Goal: Task Accomplishment & Management: Manage account settings

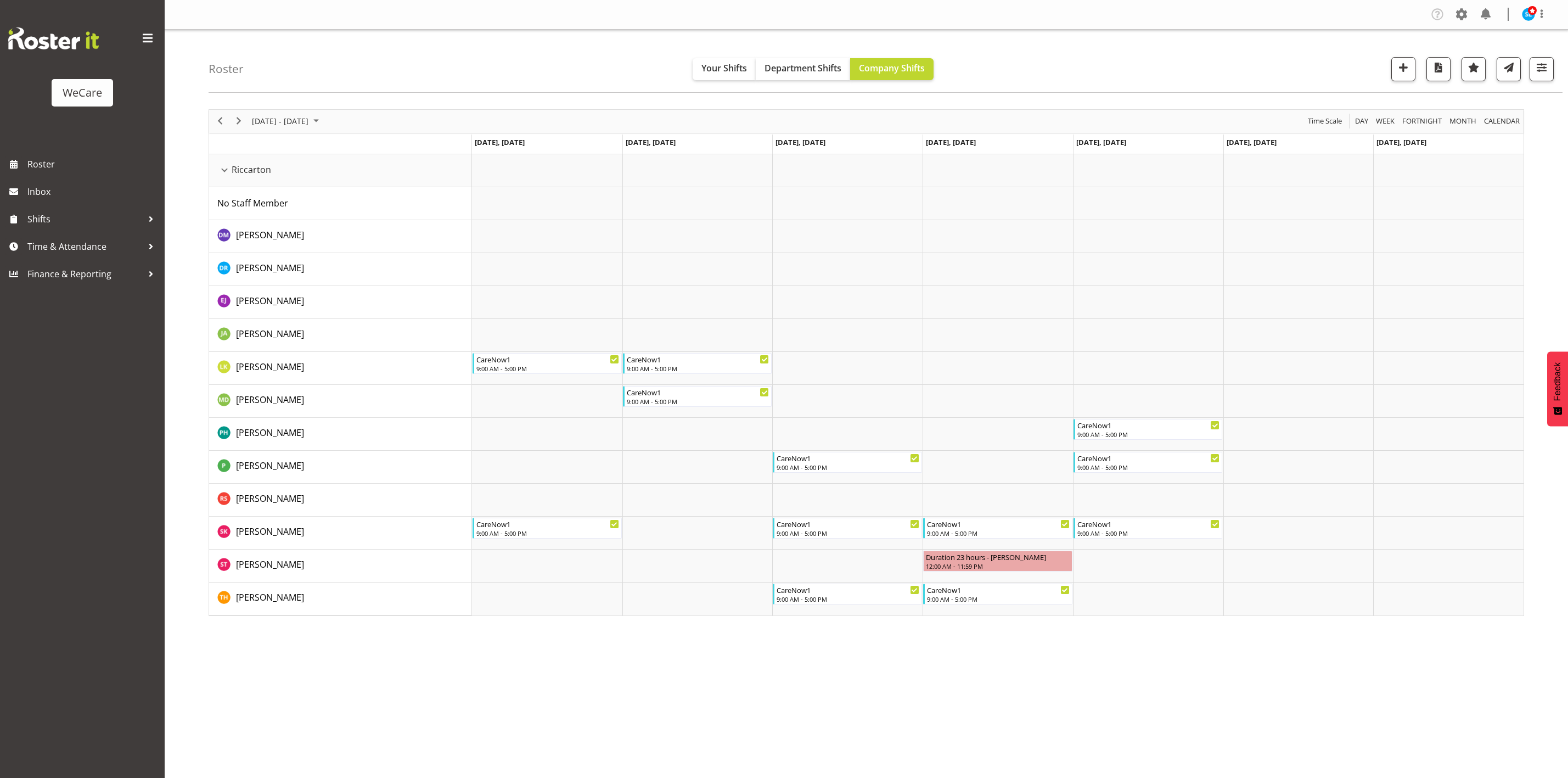
select select "location"
click at [1545, 79] on button "button" at bounding box center [1542, 69] width 24 height 24
click at [1480, 132] on span "3 Departments" at bounding box center [1475, 136] width 70 height 13
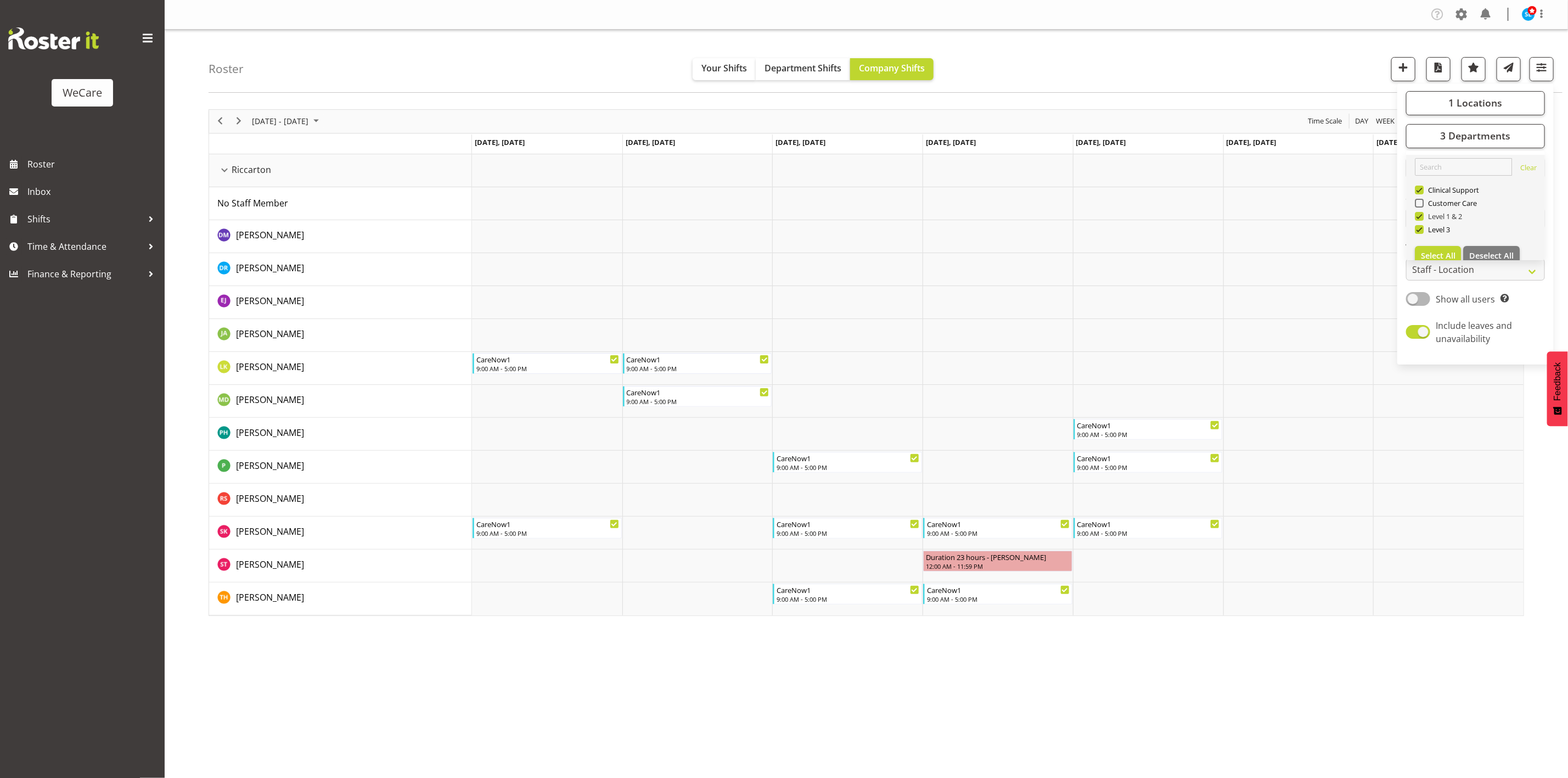
click at [1421, 216] on span at bounding box center [1419, 216] width 9 height 9
click at [1421, 216] on input "Level 1 & 2" at bounding box center [1419, 216] width 7 height 7
checkbox input "false"
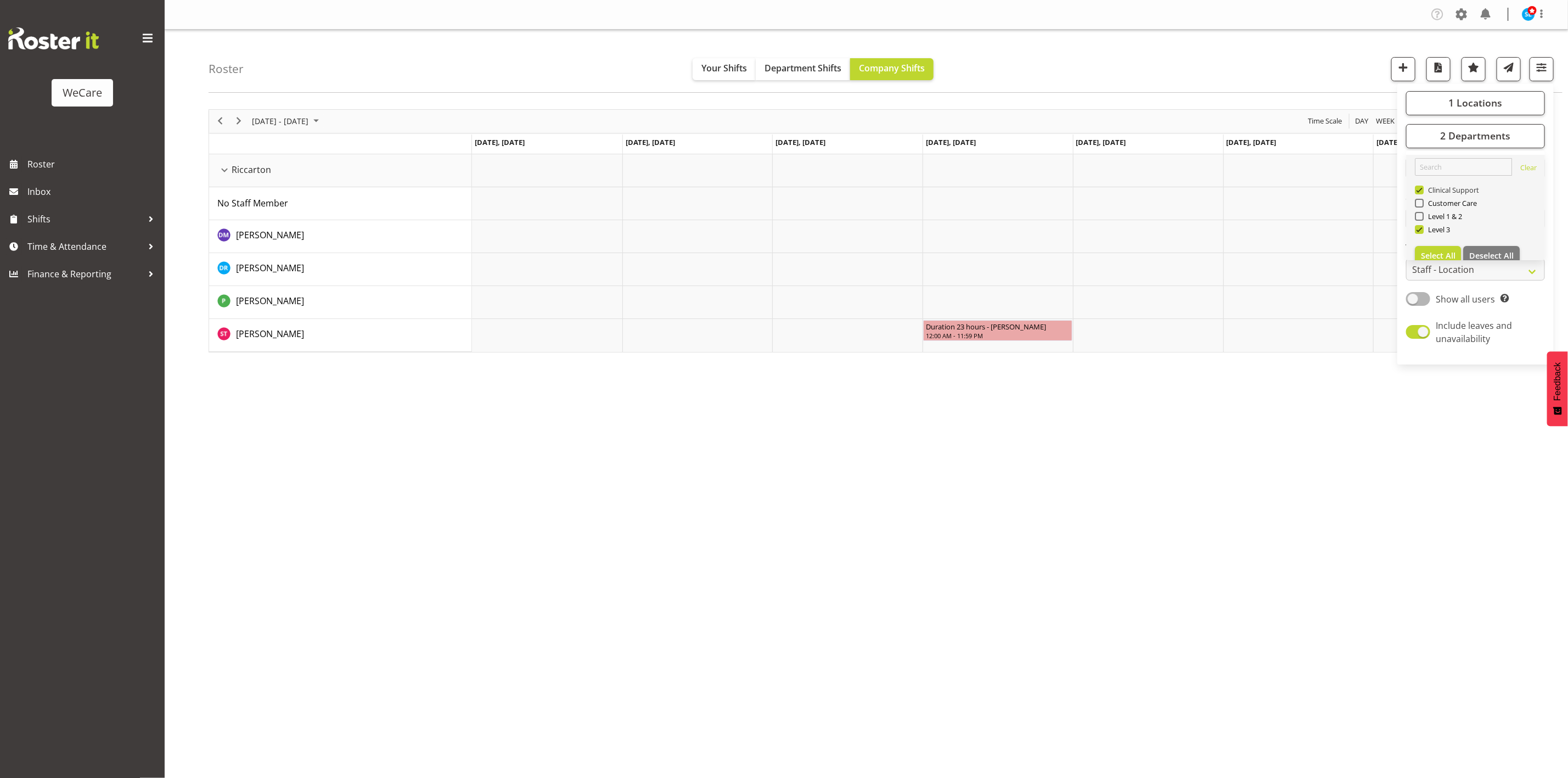
click at [1416, 188] on span at bounding box center [1419, 190] width 9 height 9
click at [1416, 188] on input "Clinical Support" at bounding box center [1419, 190] width 7 height 7
checkbox input "false"
click at [1476, 100] on span "1 Locations" at bounding box center [1476, 103] width 54 height 13
click at [1421, 210] on span at bounding box center [1419, 210] width 9 height 9
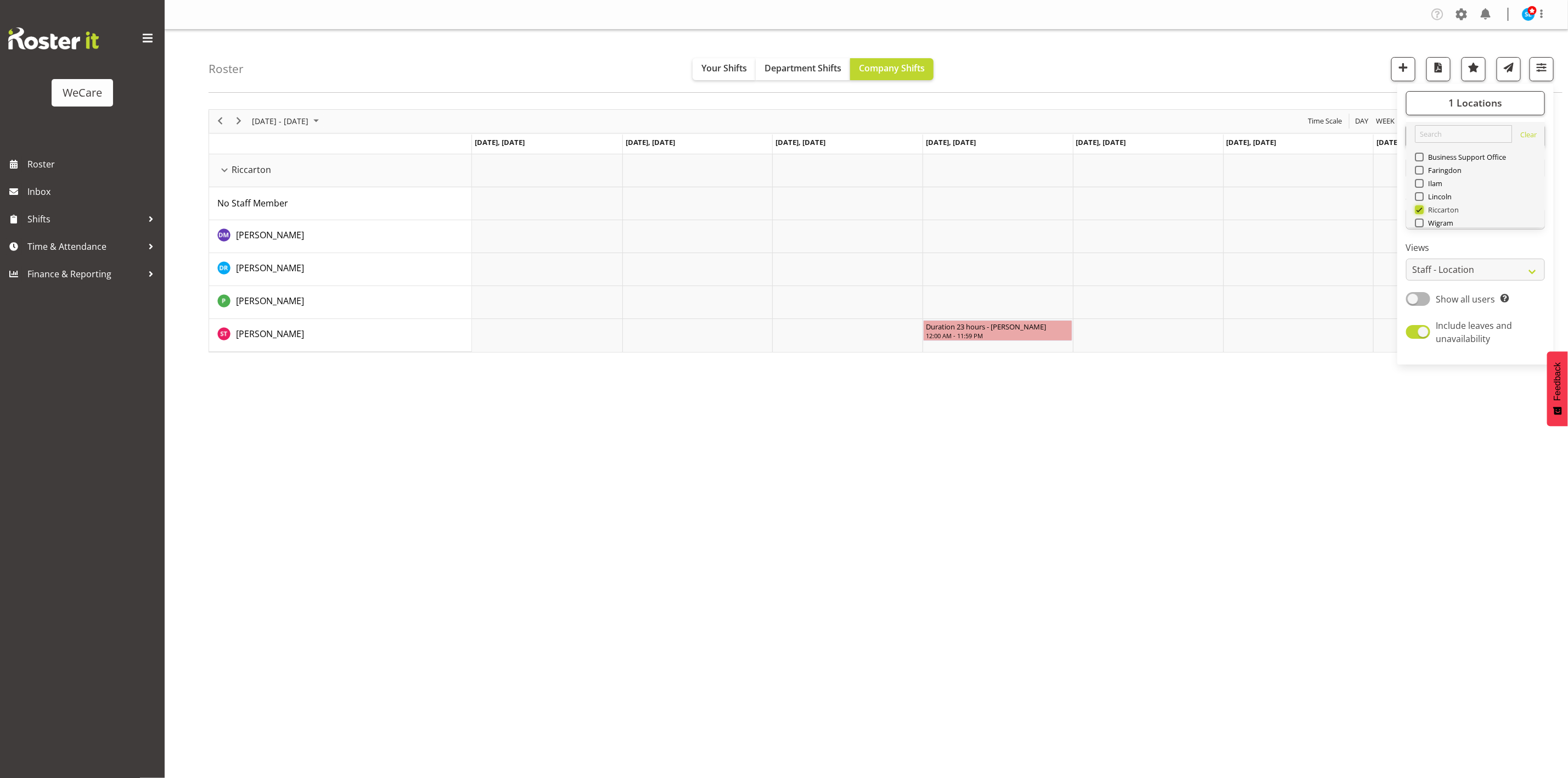
click at [1421, 210] on input "Riccarton" at bounding box center [1419, 210] width 7 height 7
checkbox input "false"
click at [1421, 185] on span at bounding box center [1419, 183] width 9 height 9
click at [1421, 185] on input "Ilam" at bounding box center [1419, 183] width 7 height 7
checkbox input "true"
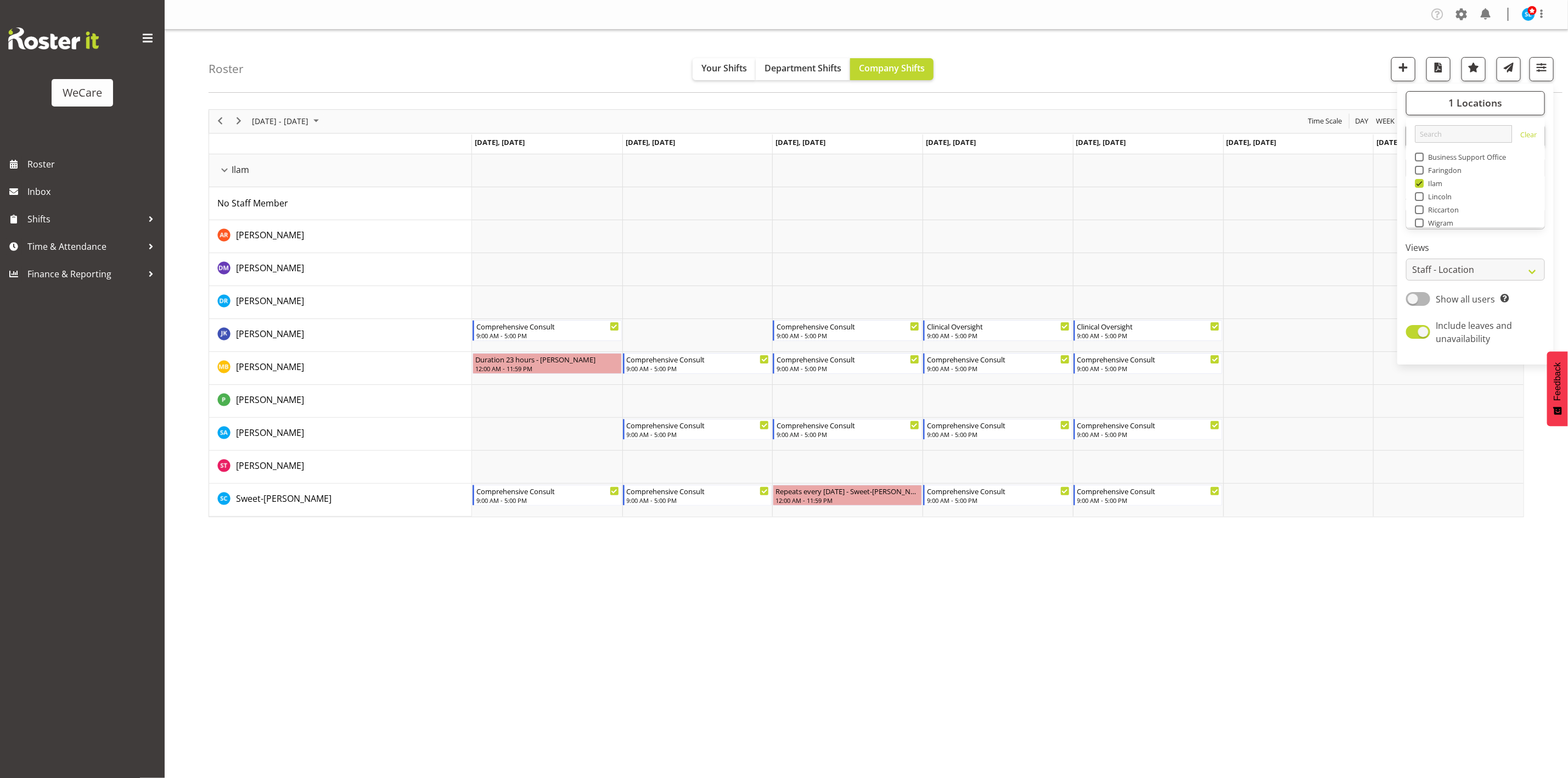
click at [1270, 45] on div "Roster Your Shifts Department Shifts Company Shifts 1 Locations Clear Business …" at bounding box center [886, 61] width 1354 height 63
click at [963, 694] on div "Company Settings Roles & Skills Tasks Jobs Employees Locations & Departments Ac…" at bounding box center [866, 389] width 1403 height 778
click at [303, 125] on span "[DATE] - [DATE]" at bounding box center [280, 121] width 59 height 13
click at [263, 239] on span "18" at bounding box center [263, 243] width 17 height 17
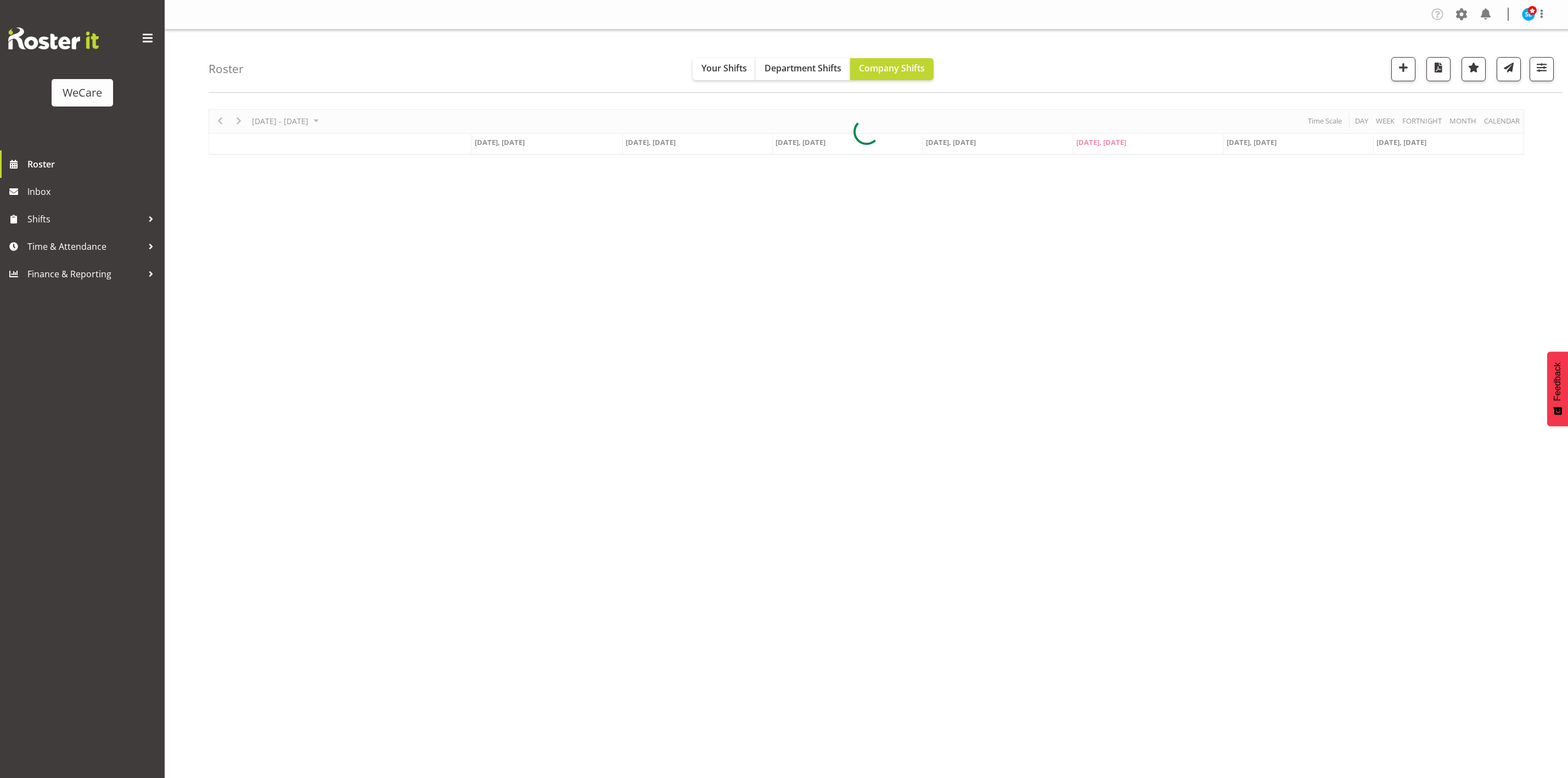
select select "location"
click at [1530, 72] on button "button" at bounding box center [1542, 69] width 24 height 24
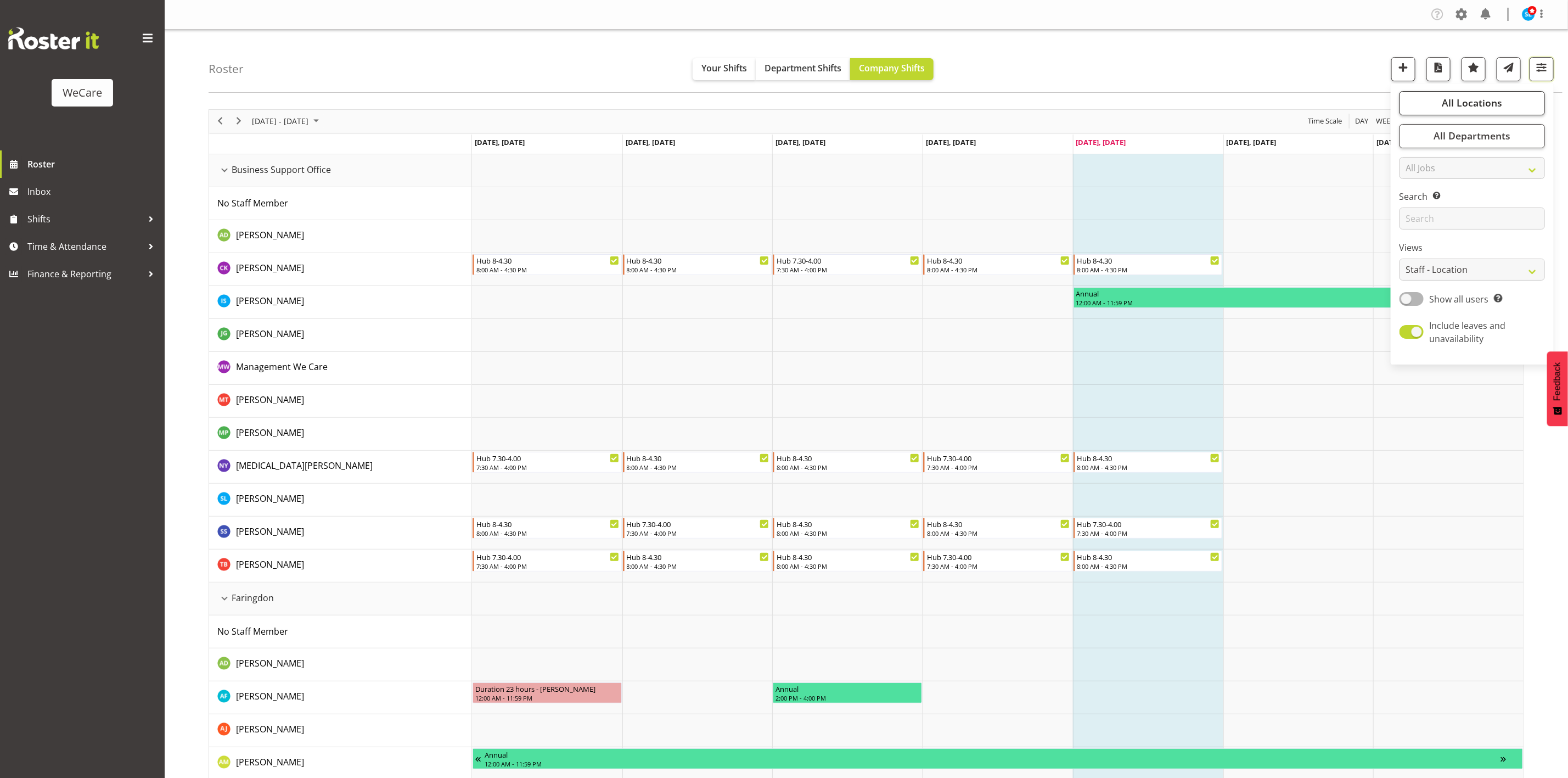
click at [1449, 105] on span "All Locations" at bounding box center [1472, 103] width 61 height 13
click at [1435, 210] on span "Select All" at bounding box center [1431, 209] width 34 height 10
click at [1479, 206] on span "Deselect All" at bounding box center [1485, 209] width 45 height 10
checkbox input "false"
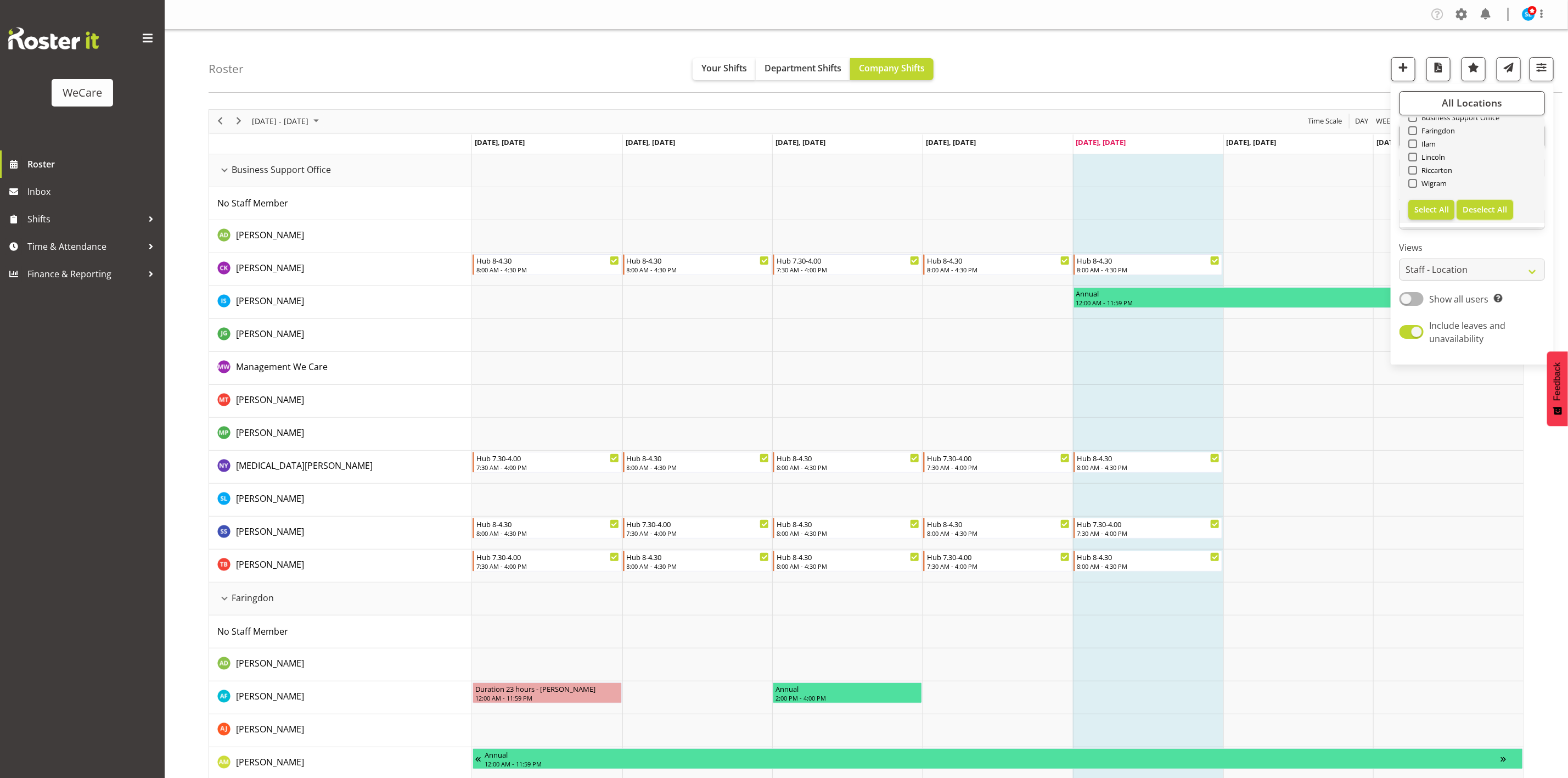
checkbox input "false"
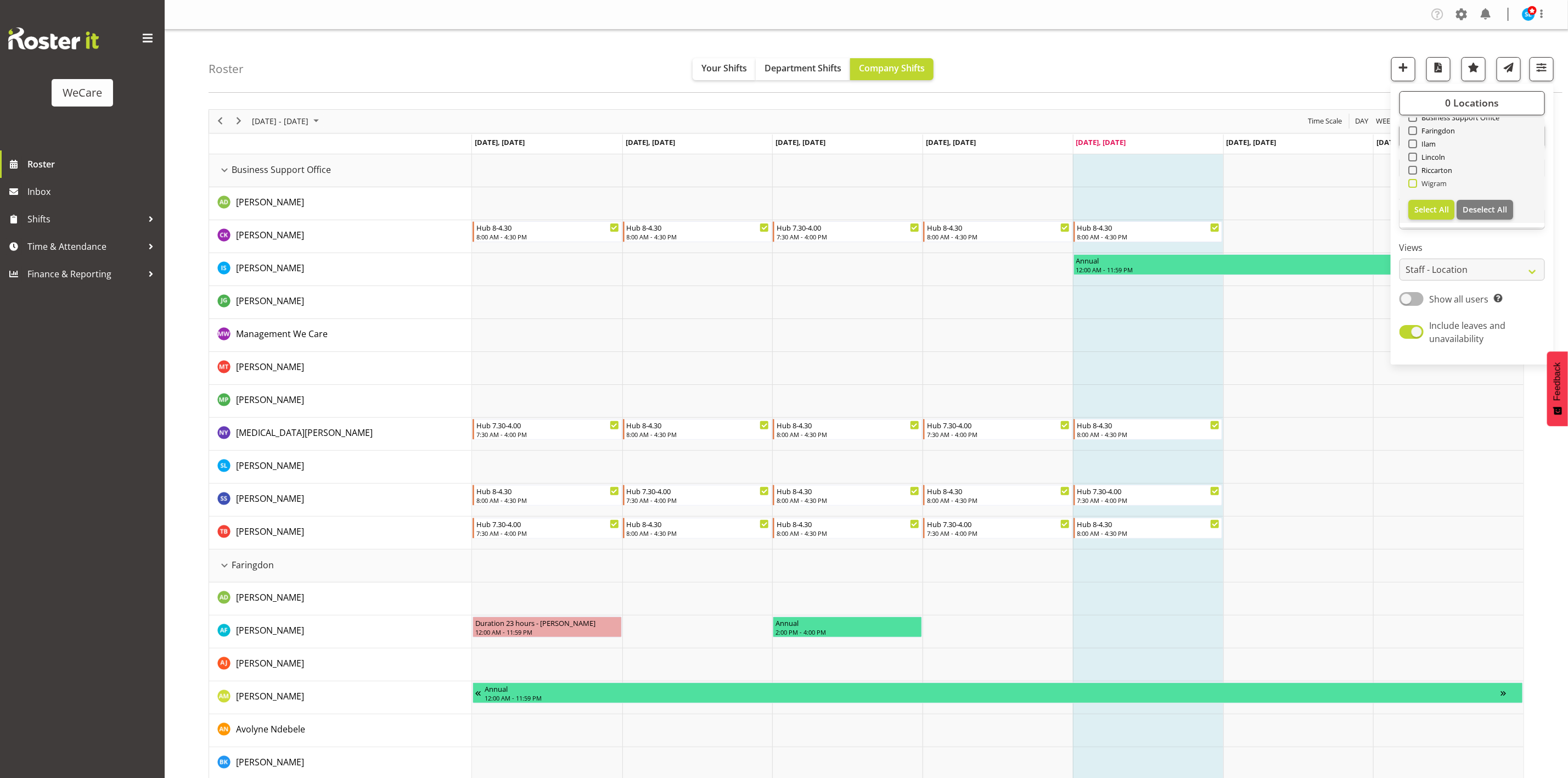
click at [1414, 183] on span at bounding box center [1412, 183] width 9 height 9
click at [1414, 183] on input "Wigram" at bounding box center [1412, 183] width 7 height 7
checkbox input "true"
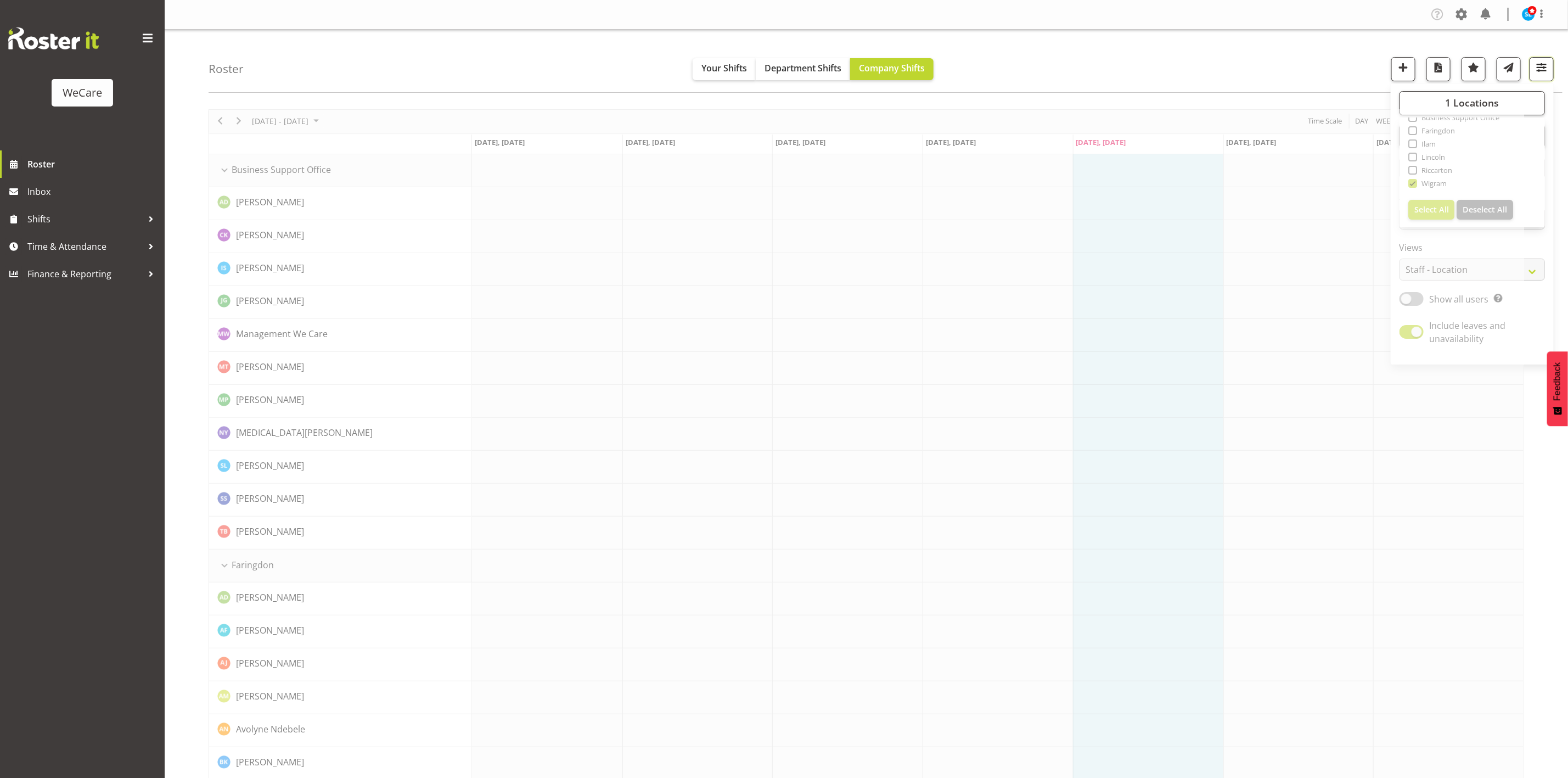
click at [1544, 79] on button "button" at bounding box center [1542, 69] width 24 height 24
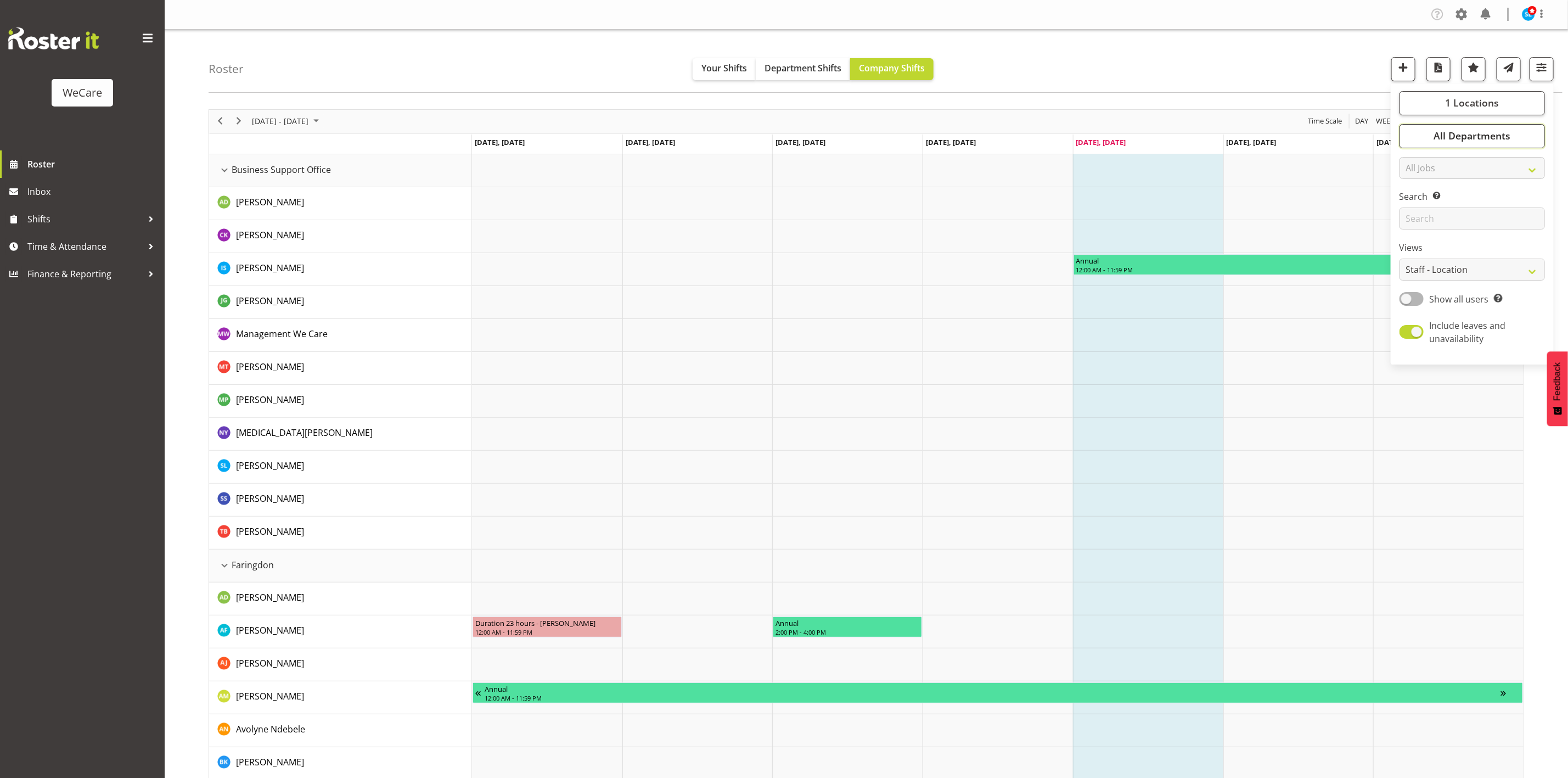
click at [1462, 142] on button "All Departments" at bounding box center [1472, 136] width 146 height 24
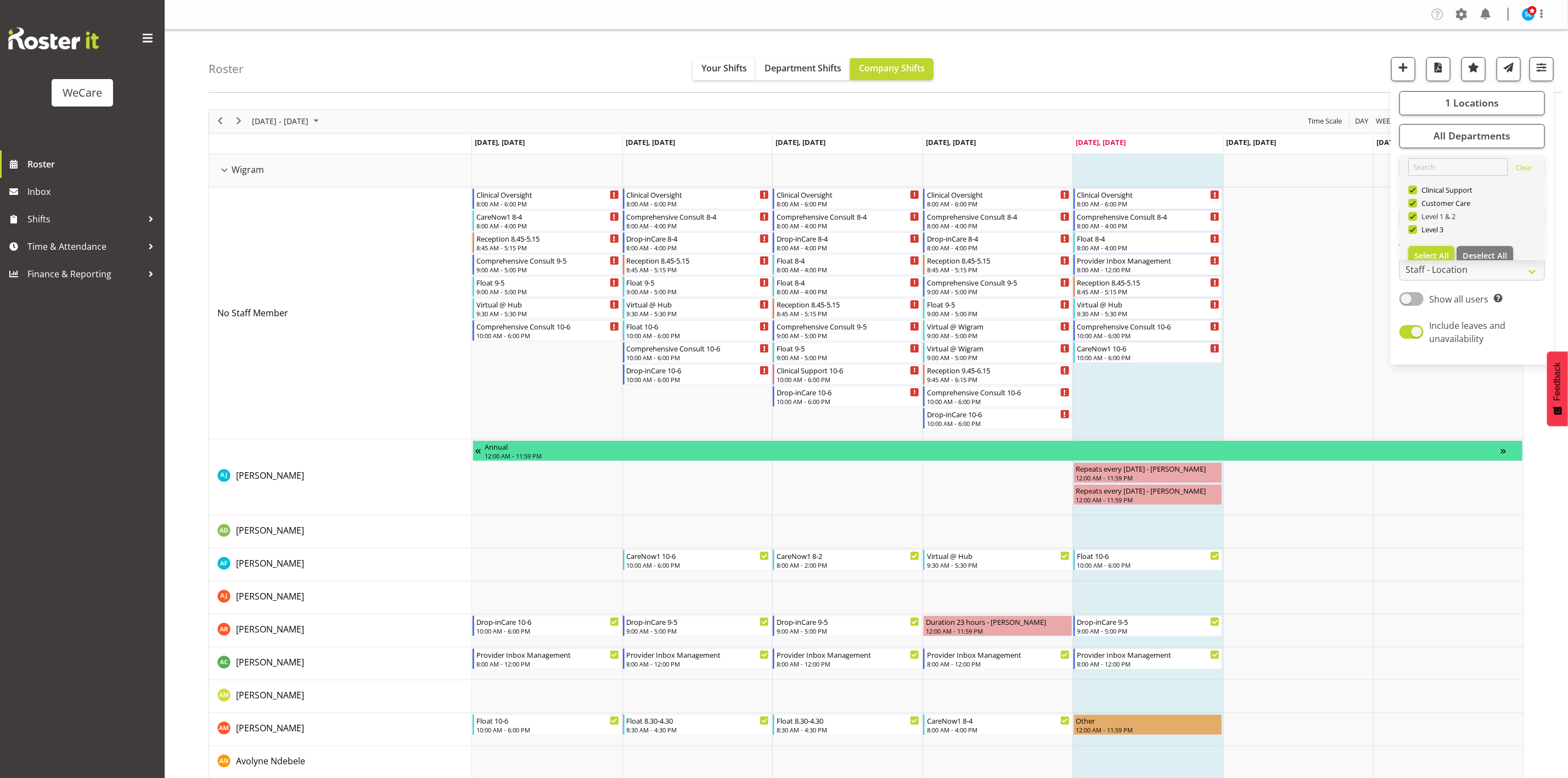
click at [1416, 216] on span at bounding box center [1412, 216] width 9 height 9
click at [1416, 216] on input "Level 1 & 2" at bounding box center [1412, 216] width 7 height 7
checkbox input "false"
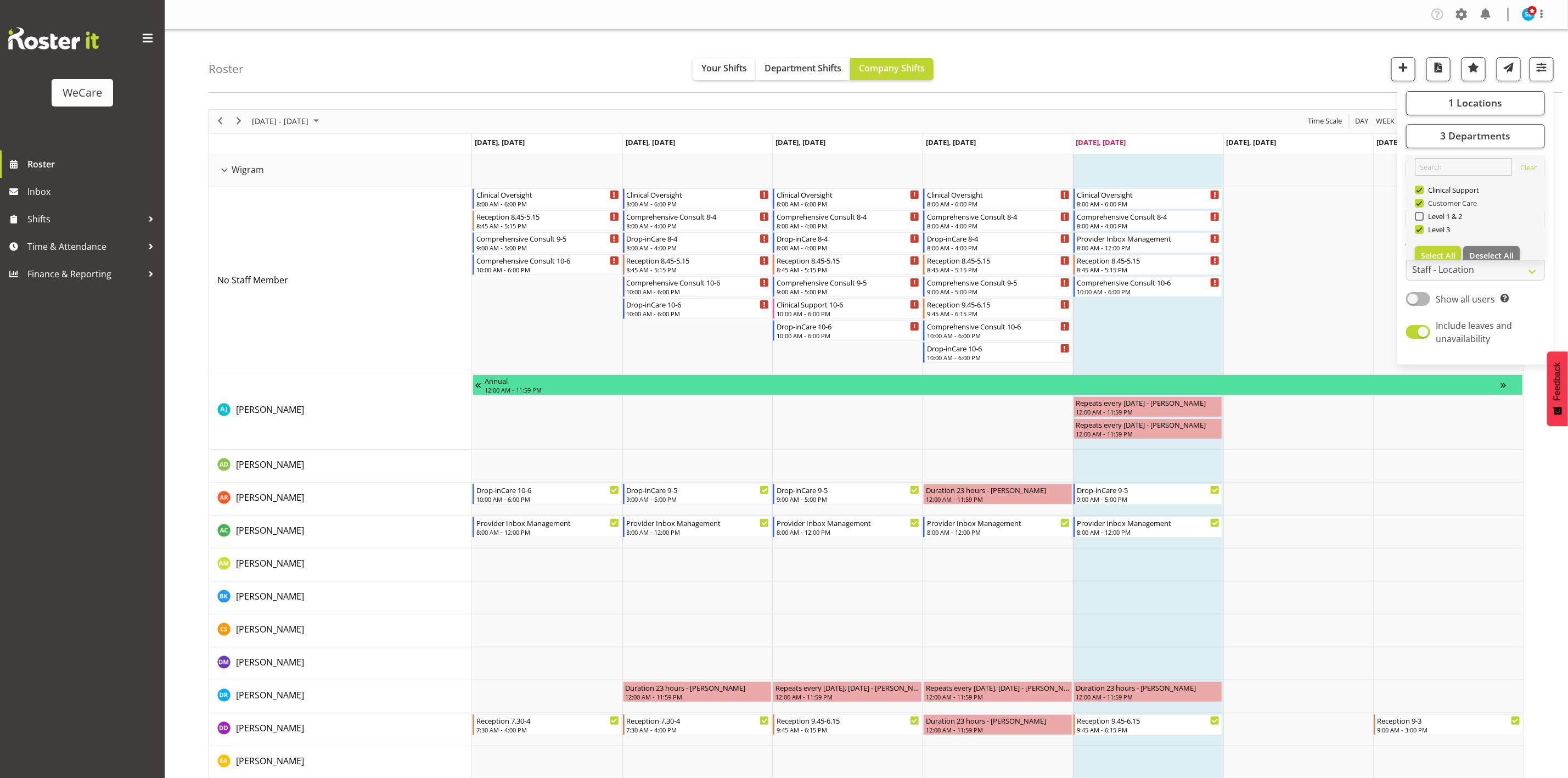
click at [1424, 205] on span "Customer Care" at bounding box center [1450, 203] width 54 height 9
click at [1422, 205] on input "Customer Care" at bounding box center [1419, 203] width 7 height 7
checkbox input "false"
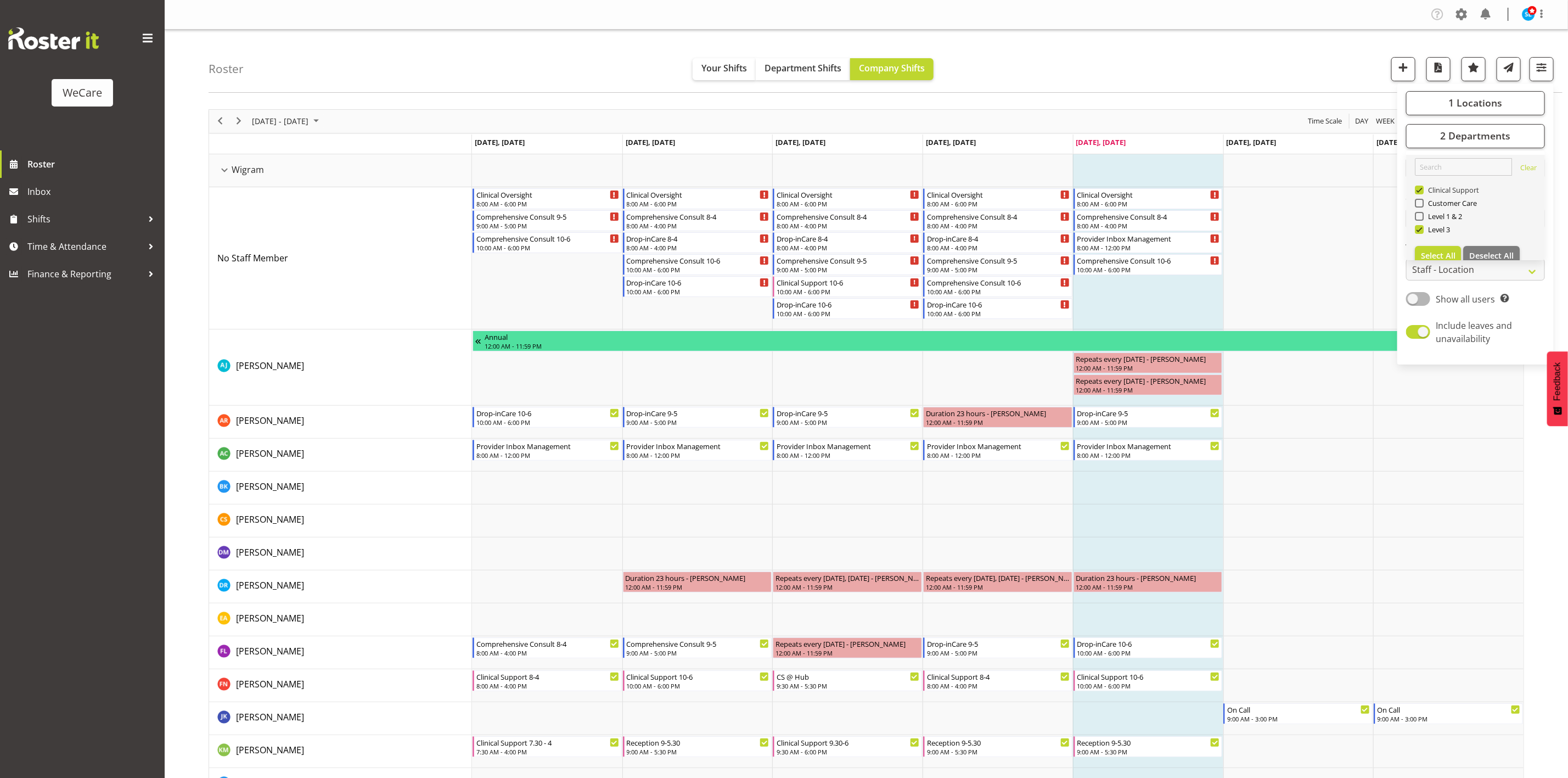
click at [1423, 188] on span at bounding box center [1419, 190] width 9 height 9
click at [1422, 188] on input "Clinical Support" at bounding box center [1419, 190] width 7 height 7
checkbox input "false"
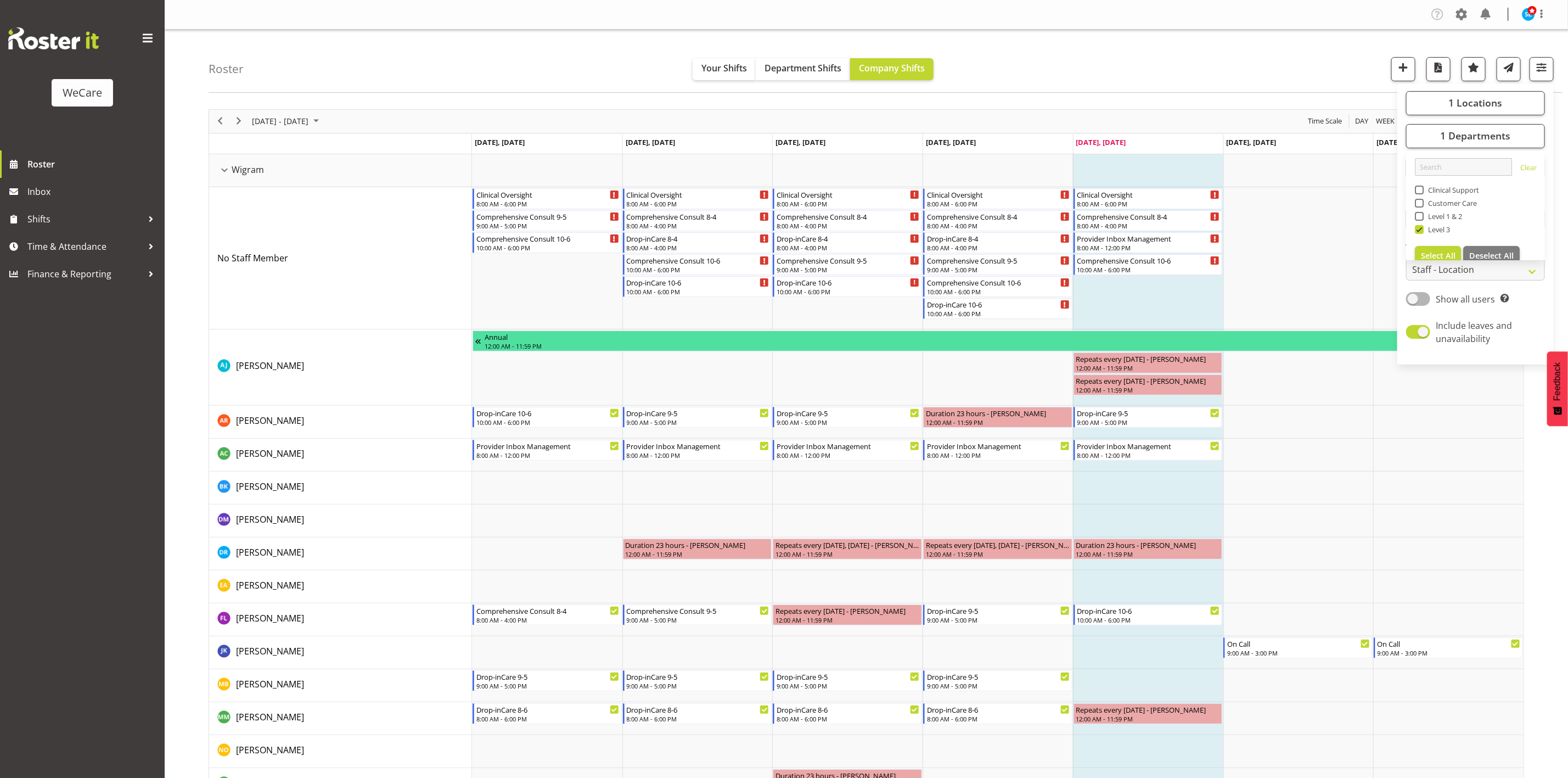
click at [1202, 34] on div "Roster Your Shifts Department Shifts Company Shifts 1 Locations Clear Business …" at bounding box center [886, 61] width 1354 height 63
click at [1541, 72] on span "button" at bounding box center [1542, 67] width 14 height 14
click at [1535, 66] on span "button" at bounding box center [1542, 67] width 14 height 14
click at [1514, 134] on button "1 Departments" at bounding box center [1476, 136] width 139 height 24
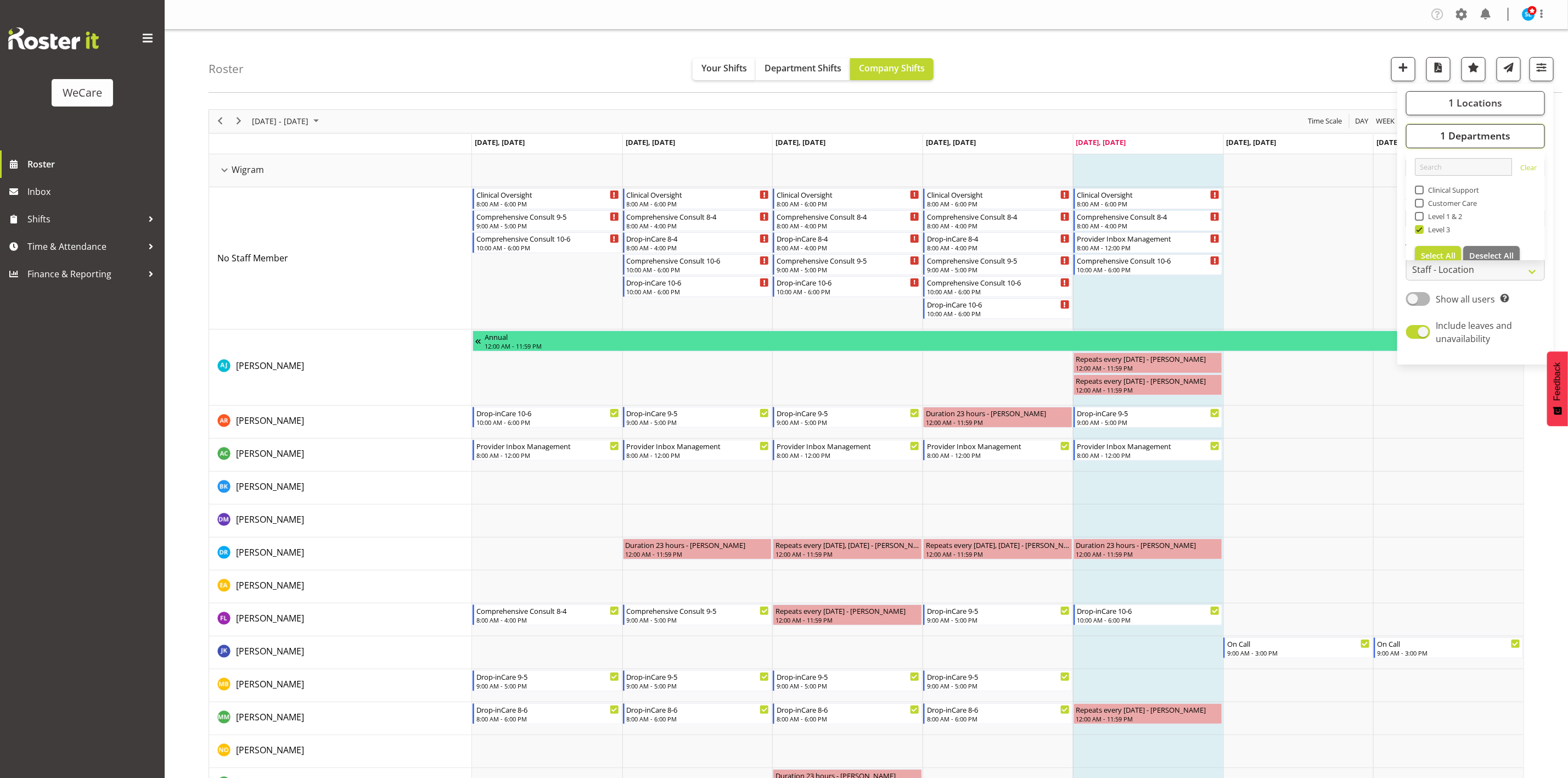
click at [1514, 134] on button "1 Departments" at bounding box center [1476, 136] width 139 height 24
click at [1515, 104] on button "1 Locations" at bounding box center [1476, 103] width 139 height 24
drag, startPoint x: 1316, startPoint y: 58, endPoint x: 1360, endPoint y: 60, distance: 44.0
click at [1316, 58] on div "Roster Your Shifts Department Shifts Company Shifts 1 Locations Clear Business …" at bounding box center [886, 61] width 1354 height 63
click at [1540, 63] on span "button" at bounding box center [1542, 67] width 14 height 14
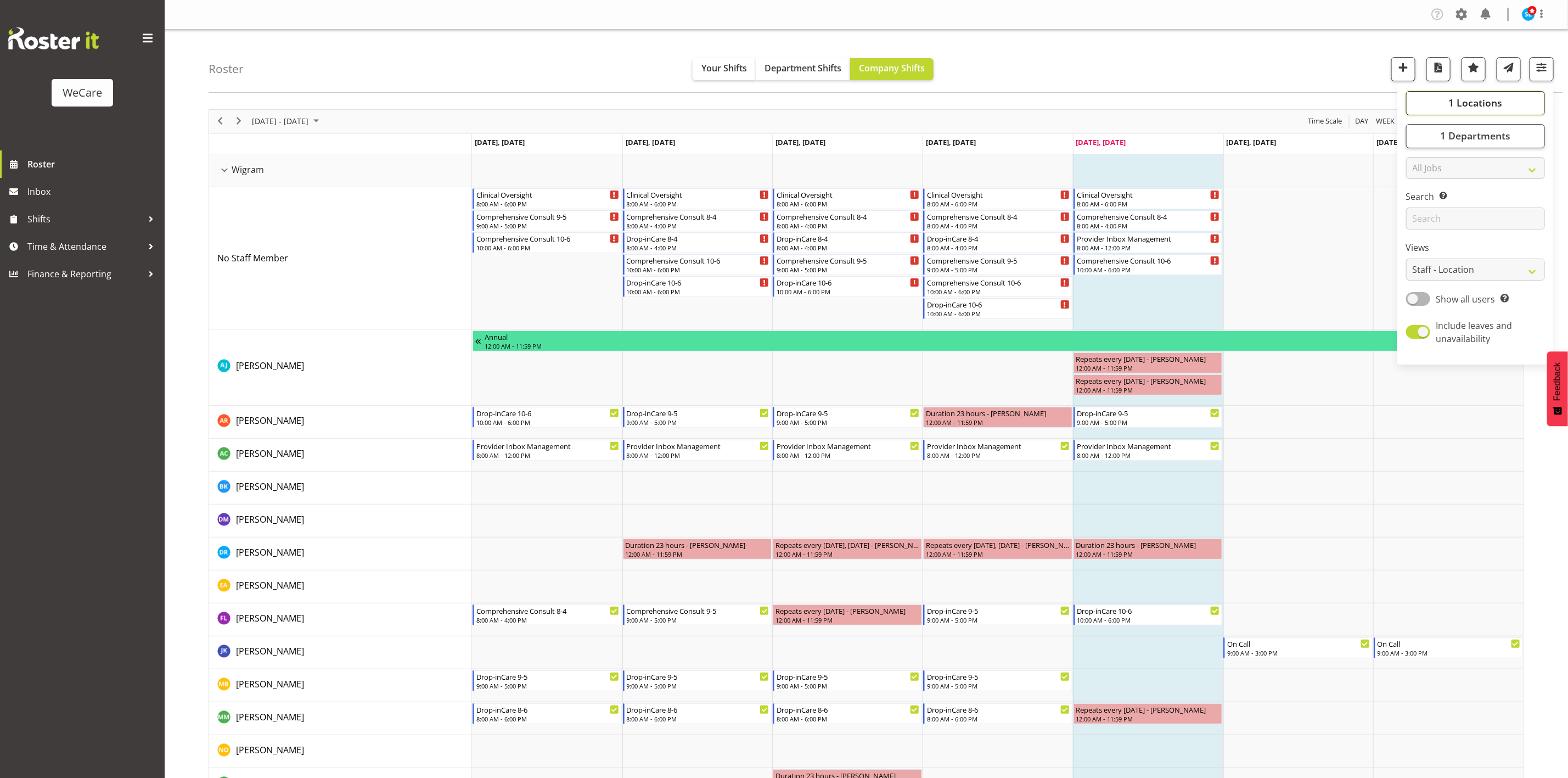
click at [1502, 106] on button "1 Locations" at bounding box center [1476, 103] width 139 height 24
click at [1494, 146] on button "1 Departments" at bounding box center [1476, 136] width 139 height 24
click at [1265, 61] on div "Roster Your Shifts Department Shifts Company Shifts 1 Locations Clear Business …" at bounding box center [886, 61] width 1354 height 63
click at [263, 119] on span "August 18 - 24, 2025" at bounding box center [280, 121] width 59 height 13
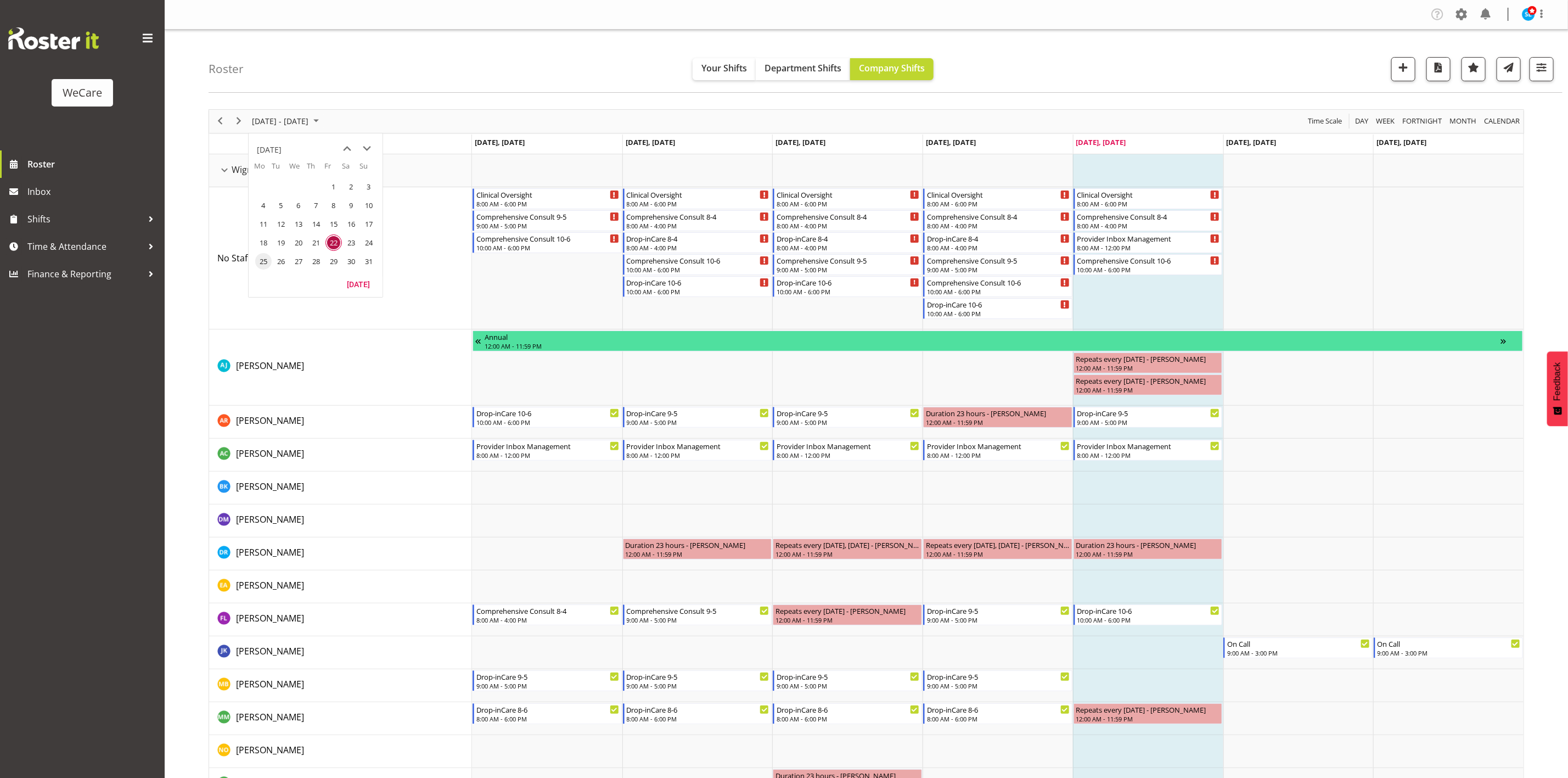
click at [268, 266] on span "25" at bounding box center [263, 261] width 17 height 17
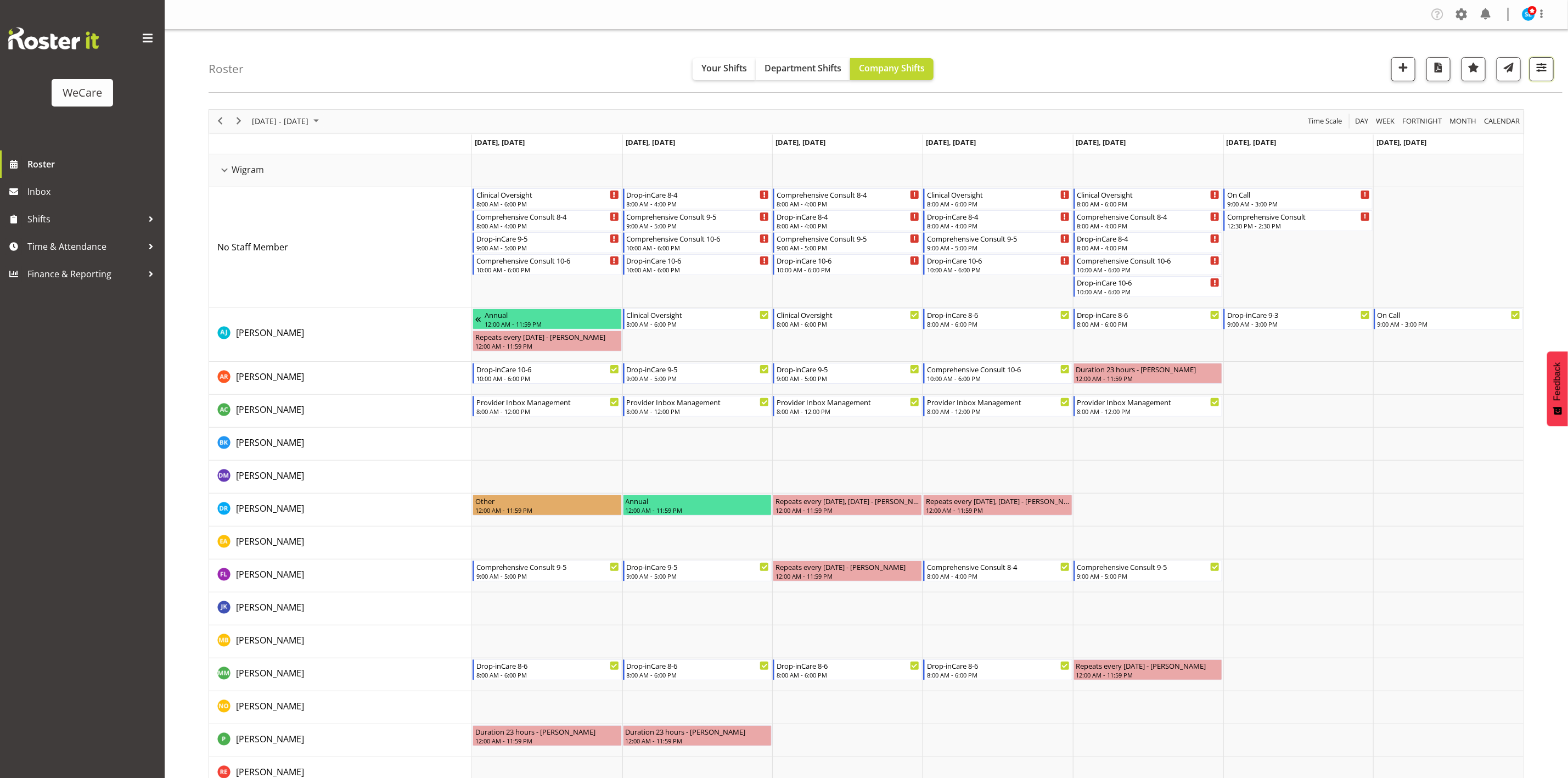
click at [1551, 66] on button "button" at bounding box center [1542, 69] width 24 height 24
click at [1428, 304] on span at bounding box center [1418, 299] width 24 height 13
click at [1413, 303] on input "Show all users Show only rostered employees" at bounding box center [1410, 299] width 7 height 7
checkbox input "true"
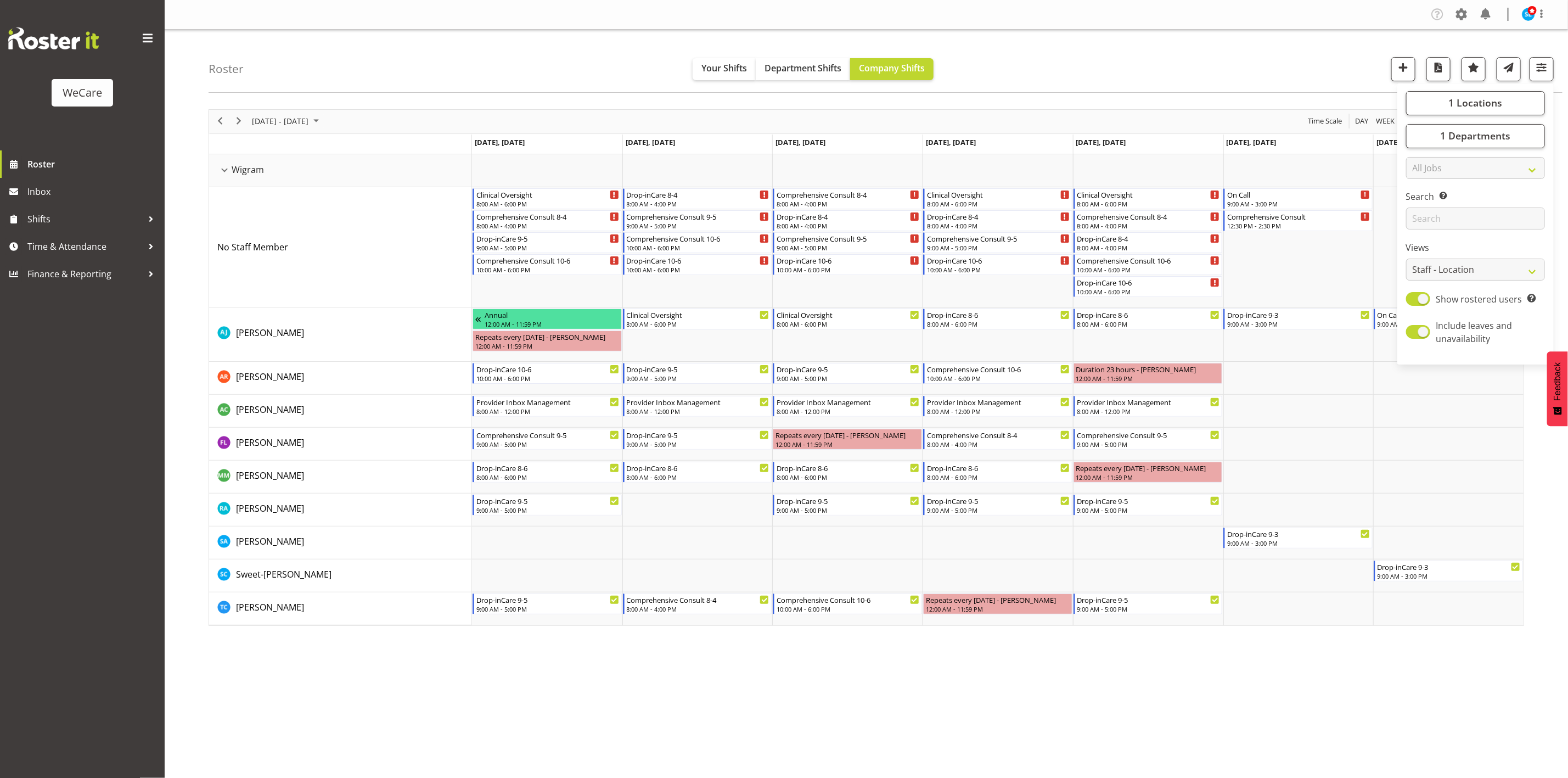
click at [1388, 696] on div "Company Settings Roles & Skills Tasks Jobs Employees Locations & Departments Ac…" at bounding box center [866, 389] width 1403 height 778
click at [568, 710] on div "Company Settings Roles & Skills Tasks Jobs Employees Locations & Departments Ac…" at bounding box center [866, 389] width 1403 height 778
